Goal: Information Seeking & Learning: Find specific fact

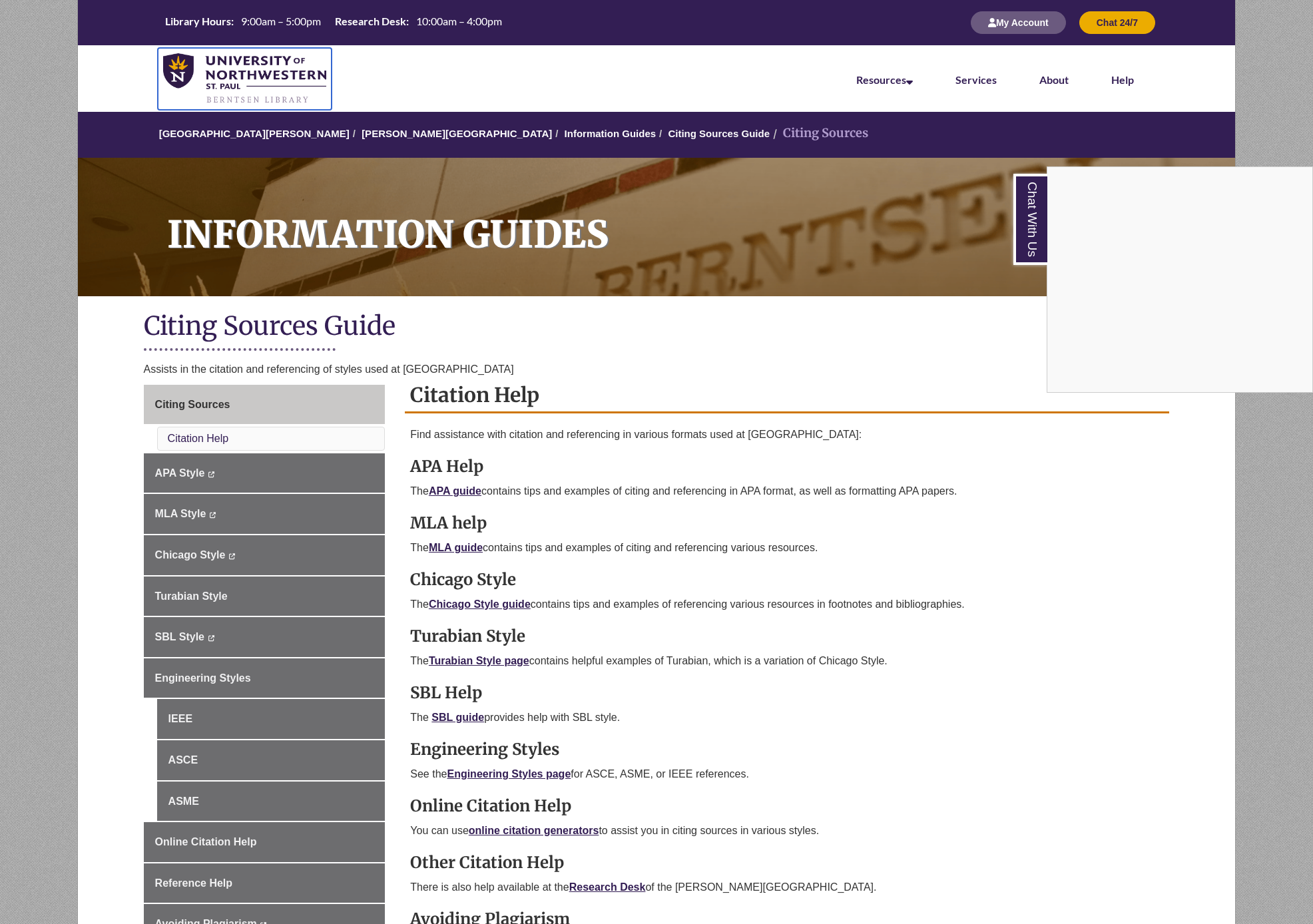
click at [220, 79] on img at bounding box center [244, 78] width 163 height 52
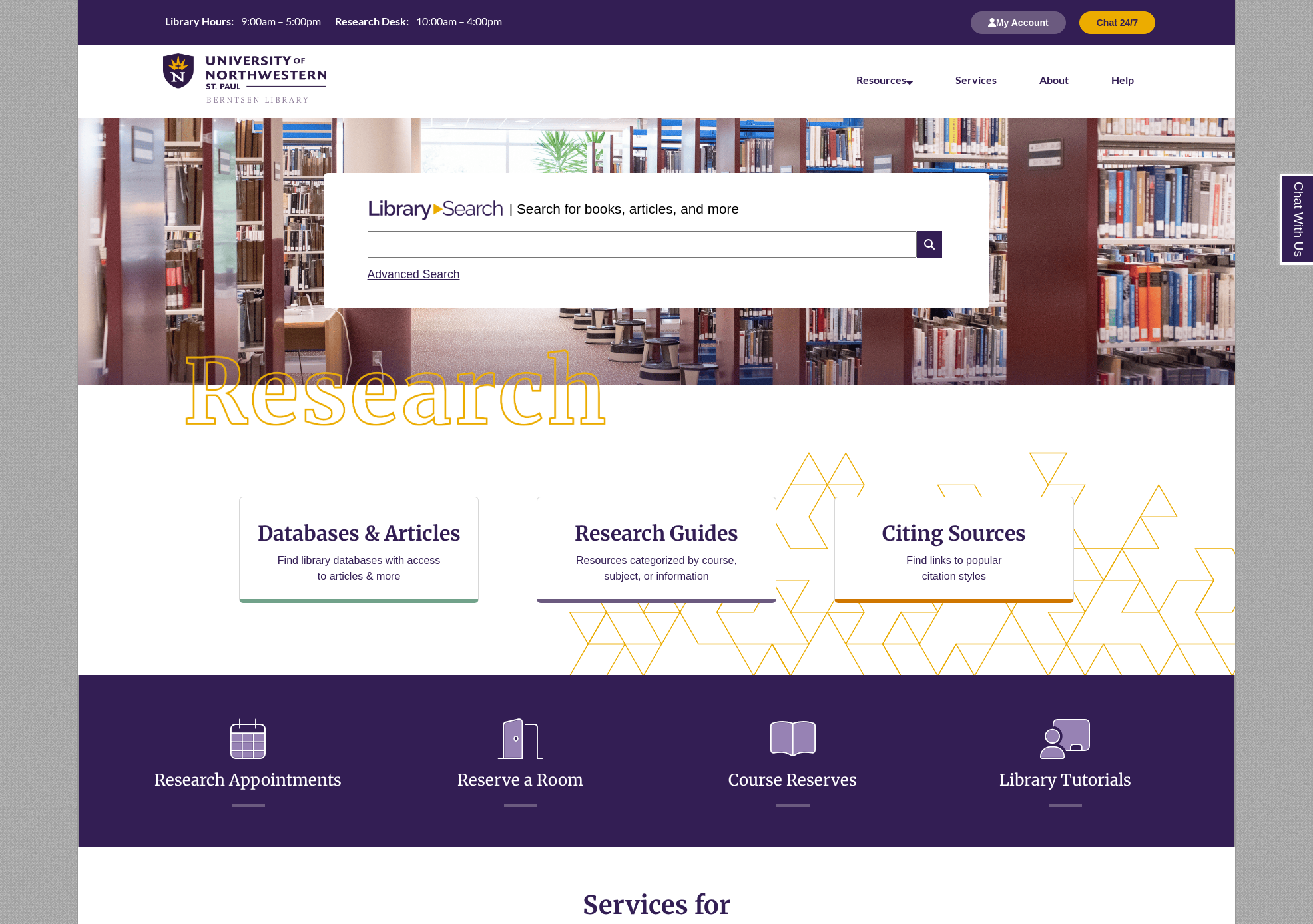
click at [397, 237] on input "text" at bounding box center [641, 245] width 549 height 27
type input "*"
type input "**********"
